Goal: Task Accomplishment & Management: Use online tool/utility

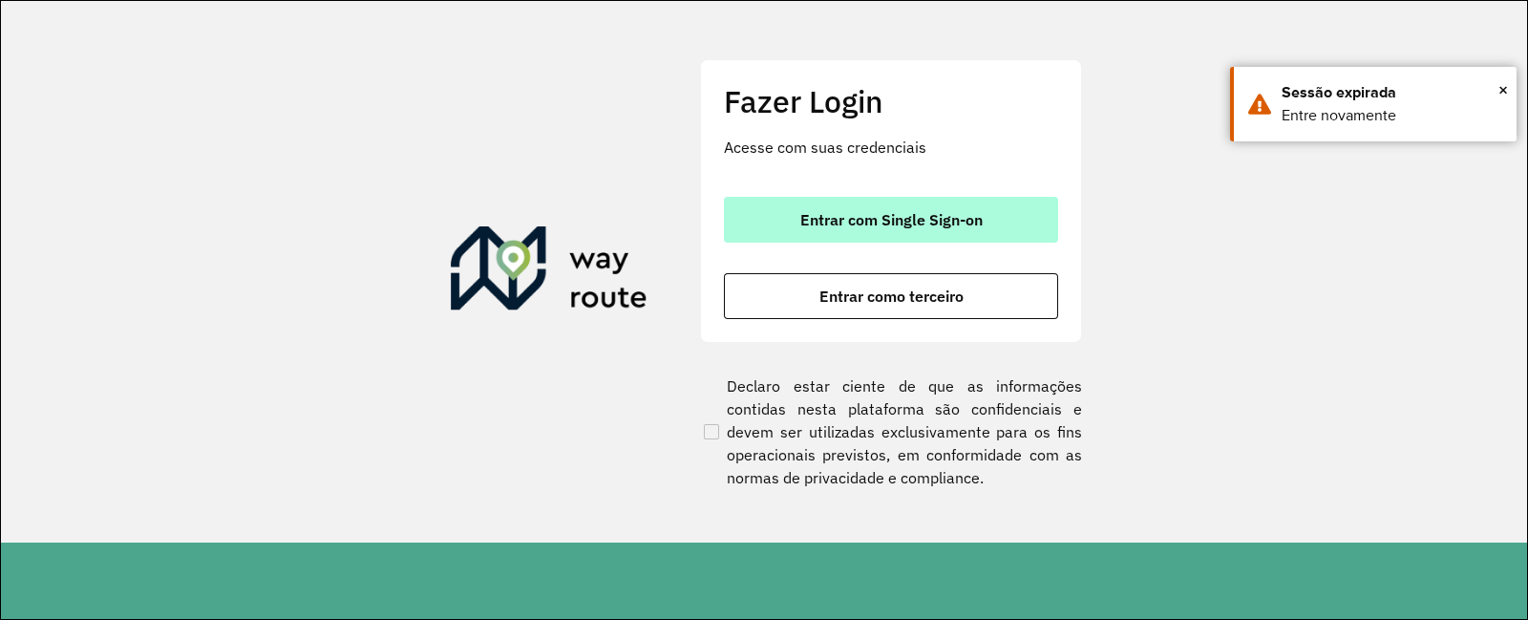
click at [900, 233] on button "Entrar com Single Sign-on" at bounding box center [891, 220] width 334 height 46
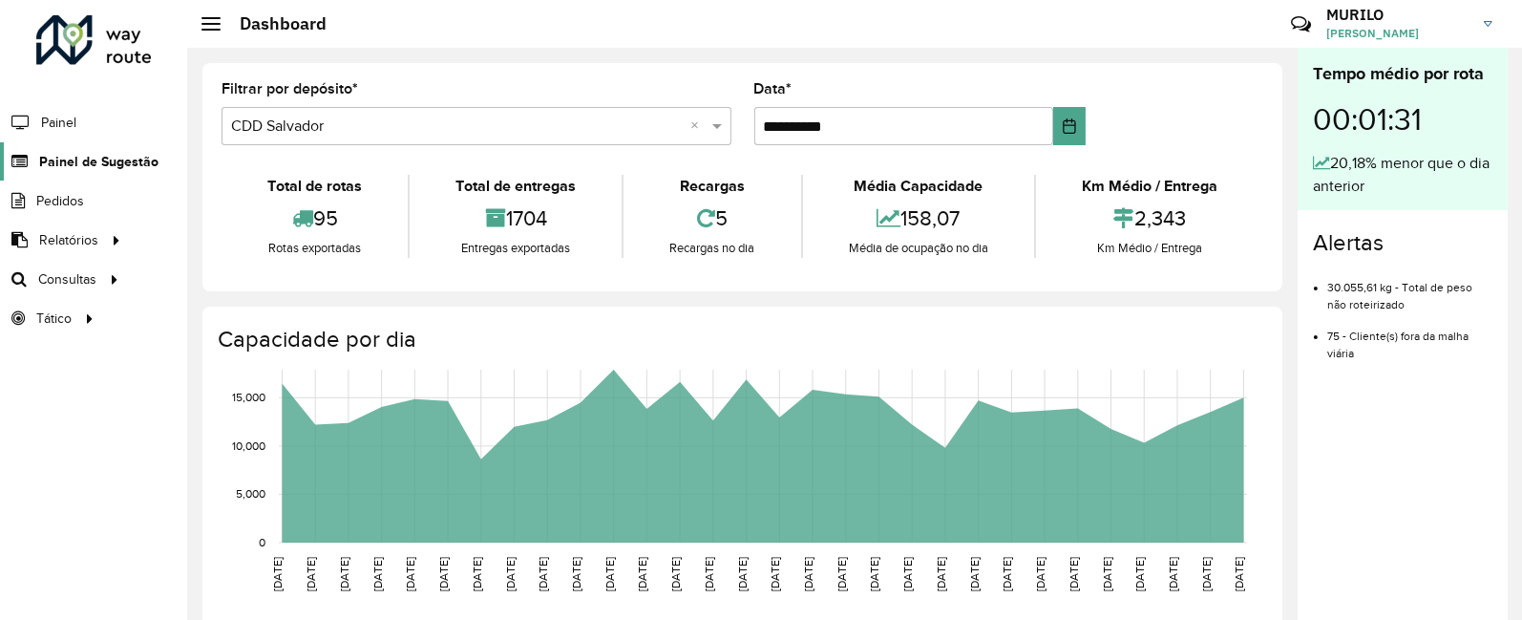
click at [103, 171] on link "Painel de Sugestão" at bounding box center [79, 161] width 159 height 38
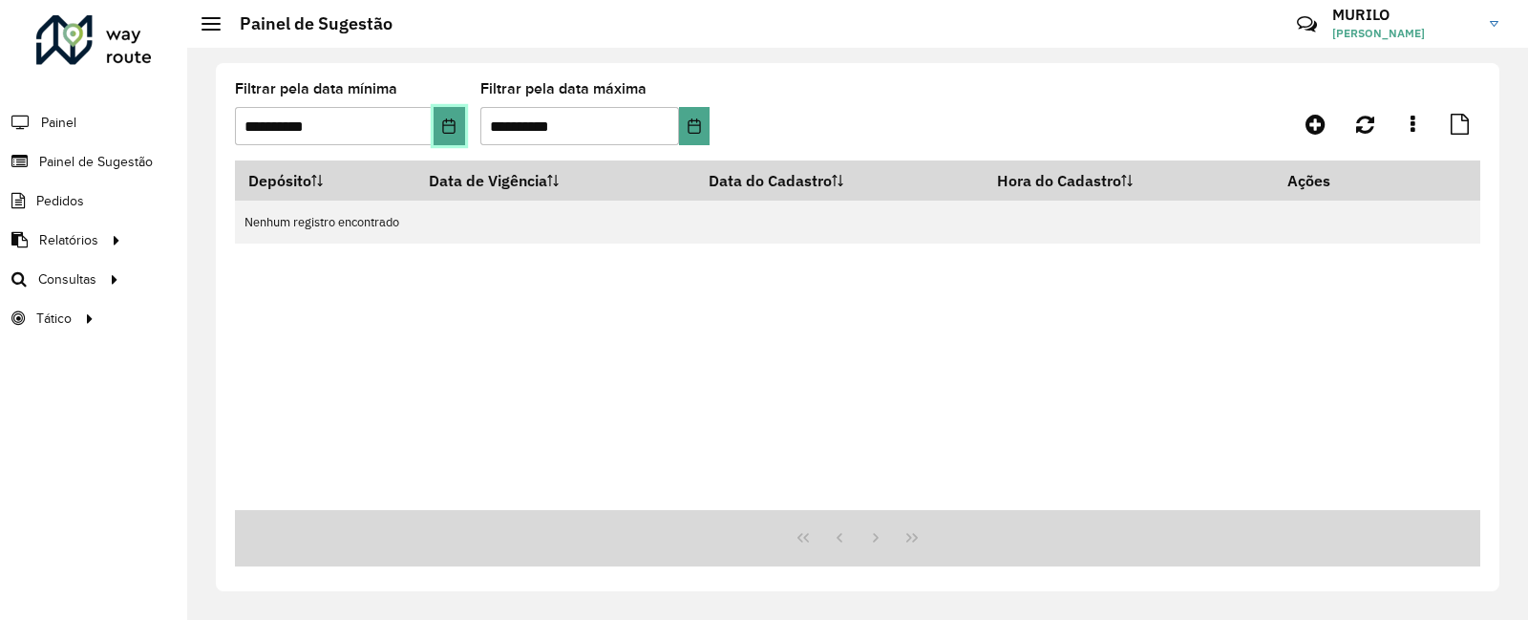
click at [451, 130] on icon "Choose Date" at bounding box center [448, 125] width 15 height 15
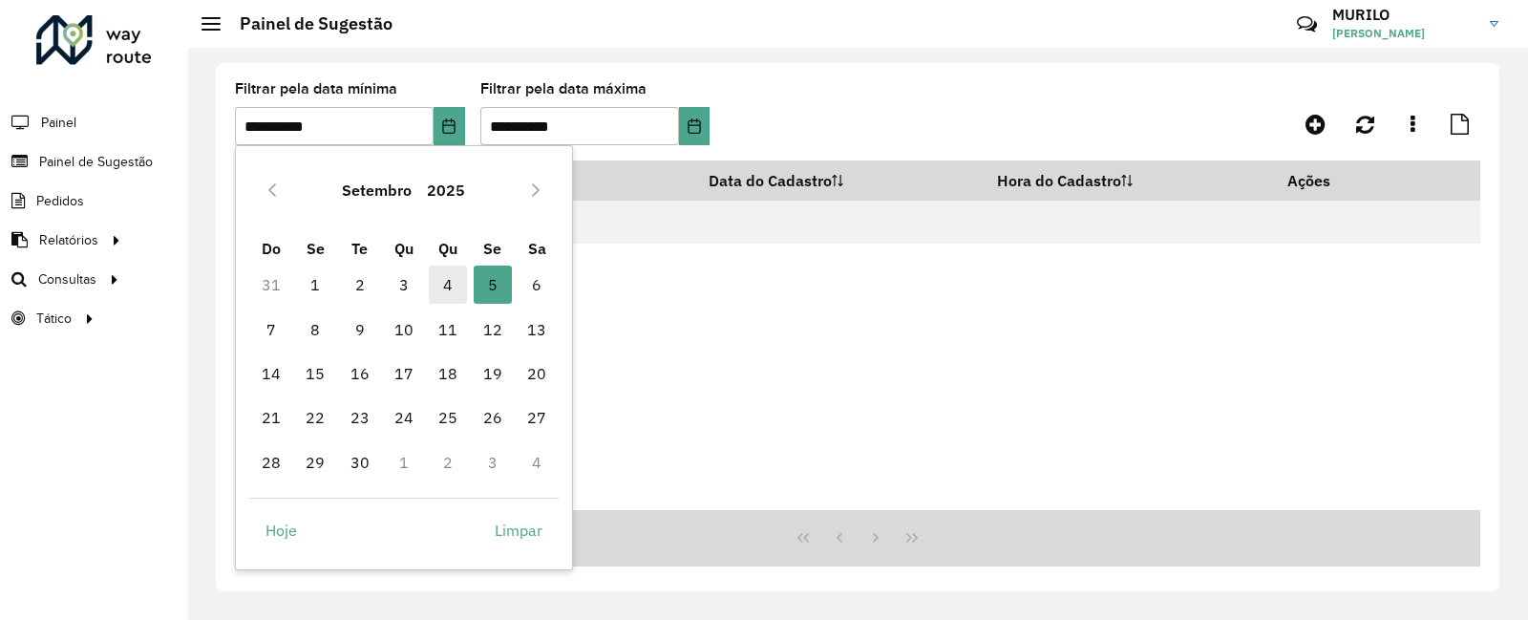
click at [434, 280] on span "4" at bounding box center [448, 284] width 38 height 38
type input "**********"
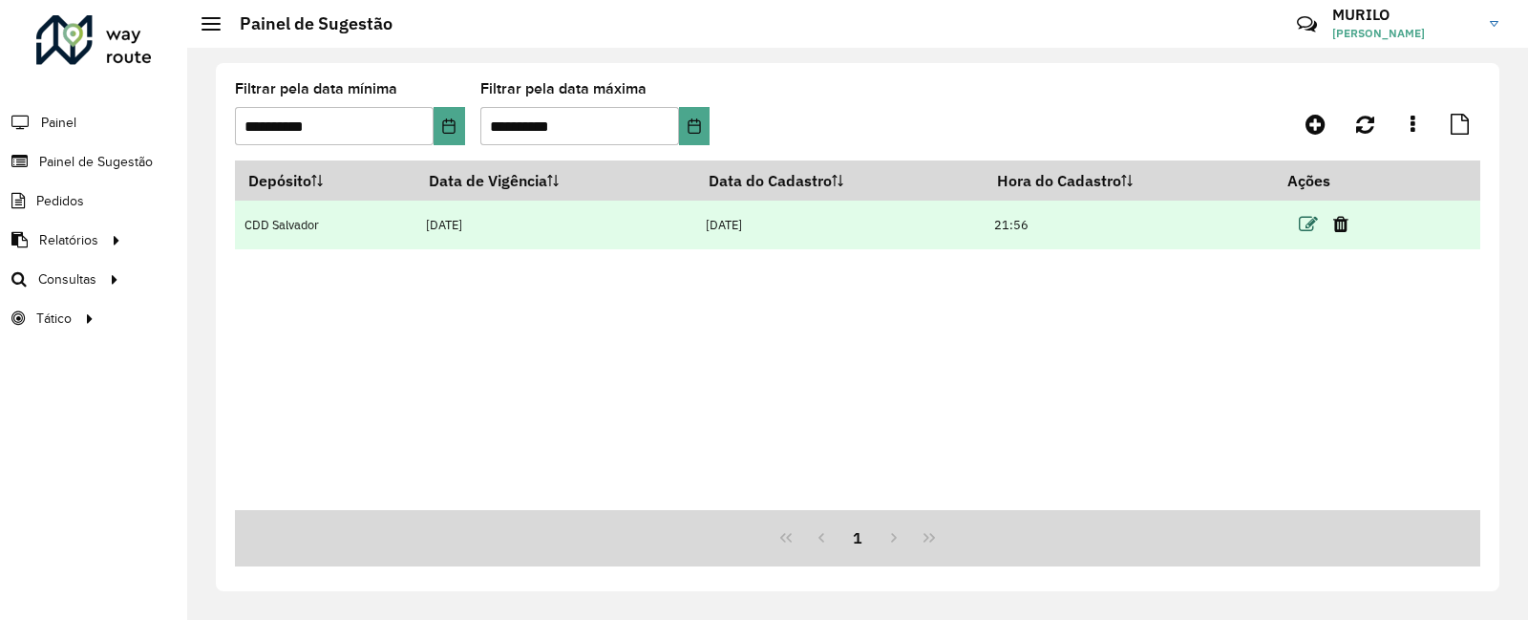
click at [1308, 225] on icon at bounding box center [1308, 224] width 19 height 19
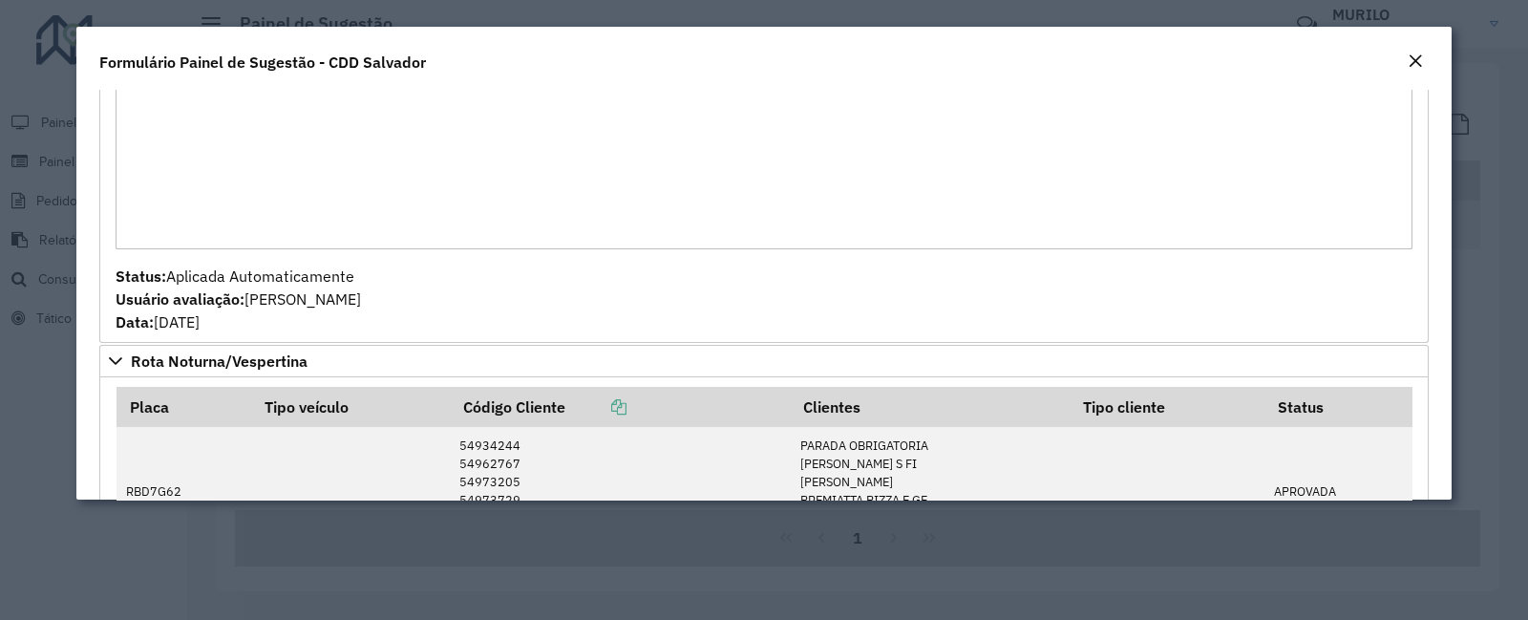
scroll to position [4489, 0]
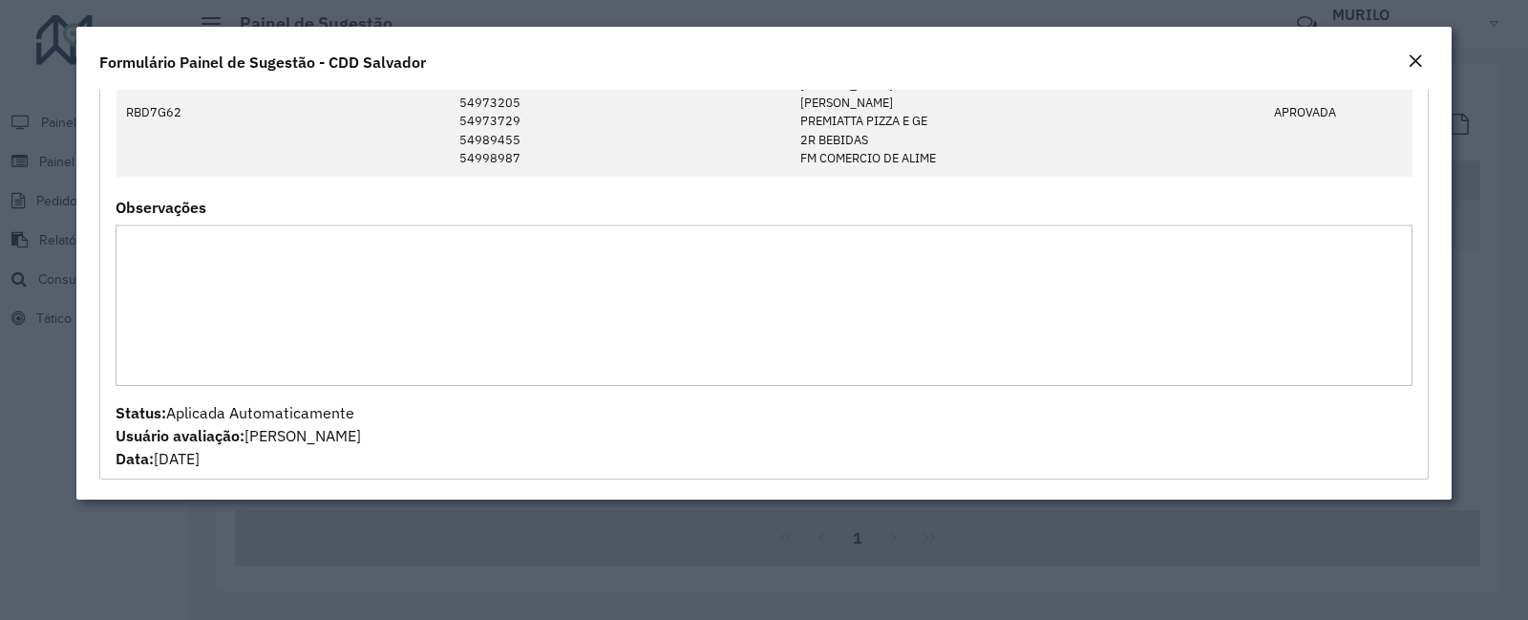
click at [1409, 65] on em "Close" at bounding box center [1415, 60] width 15 height 15
